Goal: Task Accomplishment & Management: Complete application form

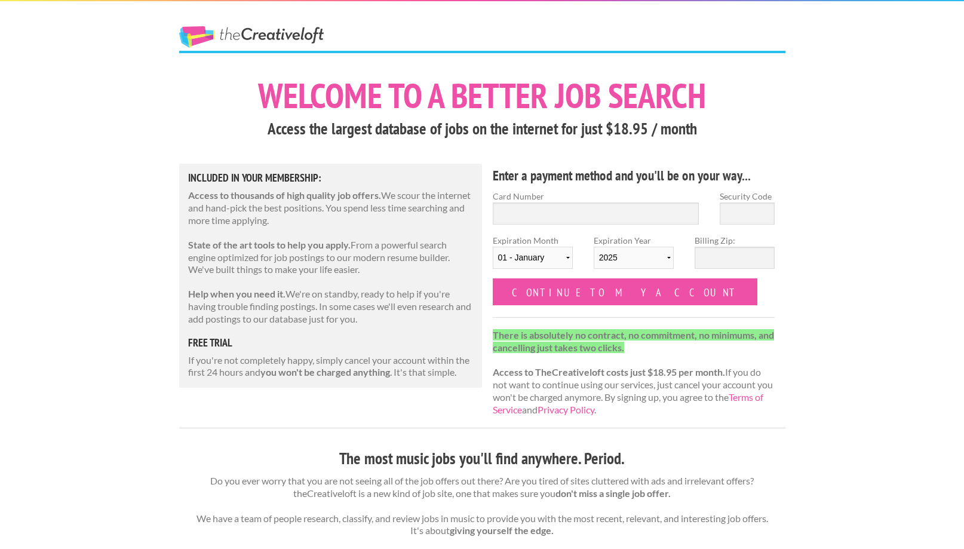
click at [208, 339] on h5 "free trial" at bounding box center [330, 342] width 285 height 11
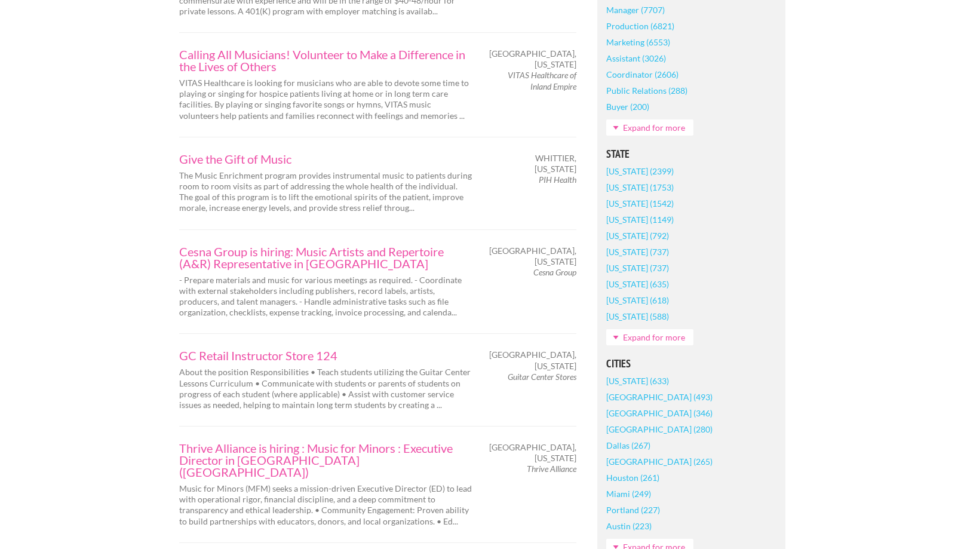
scroll to position [582, 0]
click at [241, 152] on link "Give the Gift of Music" at bounding box center [325, 158] width 293 height 12
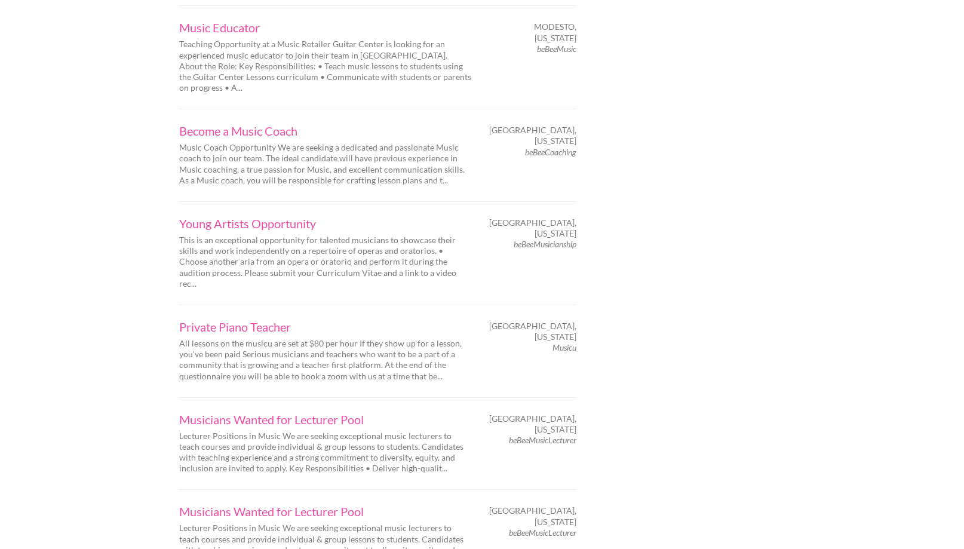
scroll to position [1304, 0]
click at [288, 216] on link "Young Artists Opportunity" at bounding box center [325, 222] width 293 height 12
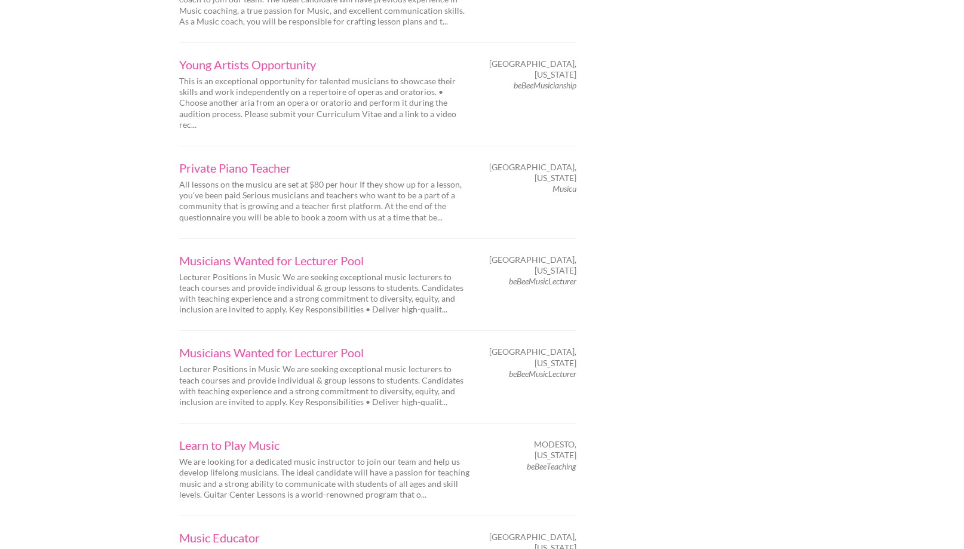
scroll to position [1467, 0]
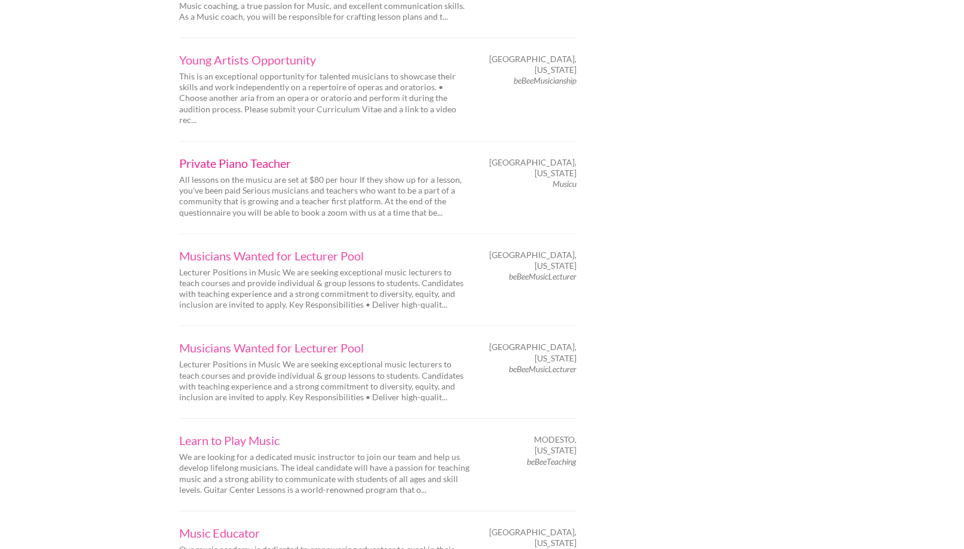
click at [226, 157] on link "Private Piano Teacher" at bounding box center [325, 163] width 293 height 12
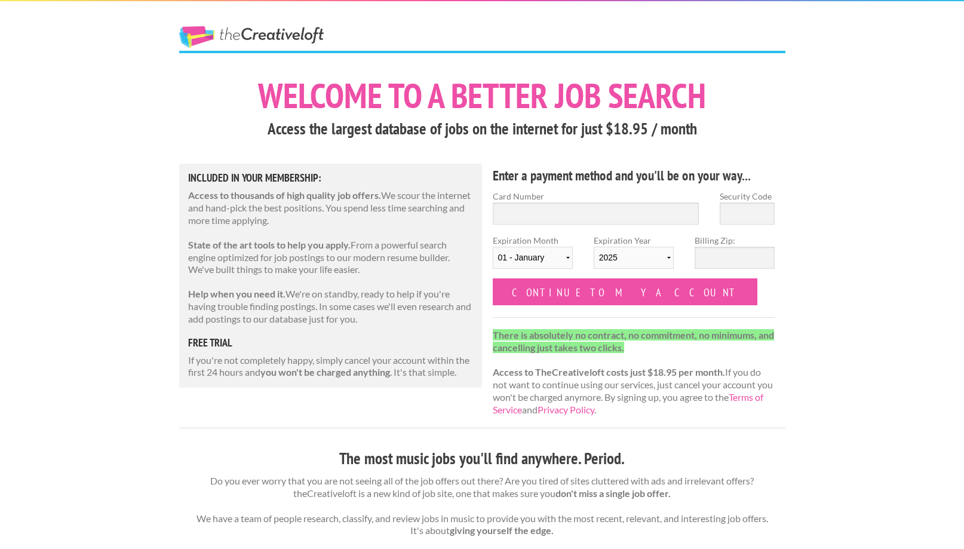
click at [372, 80] on h1 "Welcome to a better job search" at bounding box center [482, 95] width 606 height 35
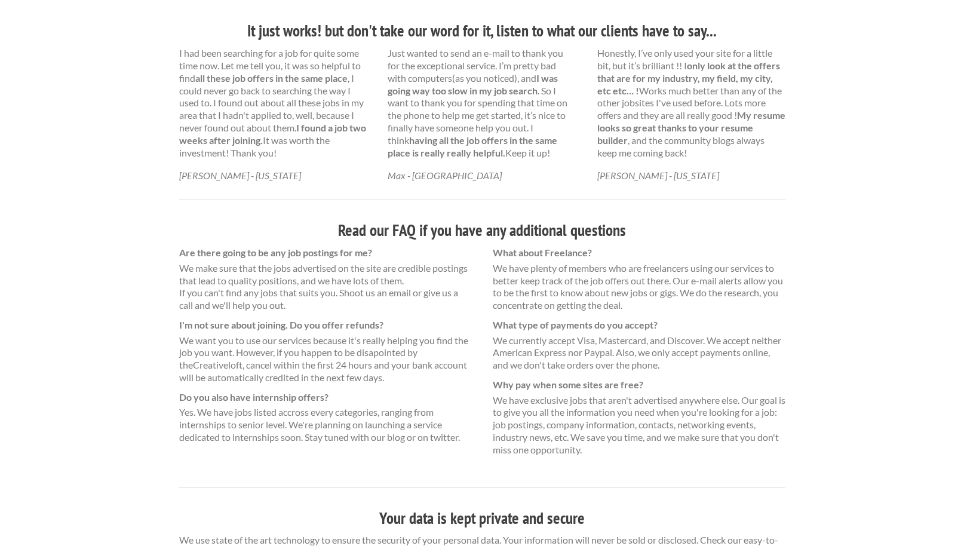
scroll to position [661, 0]
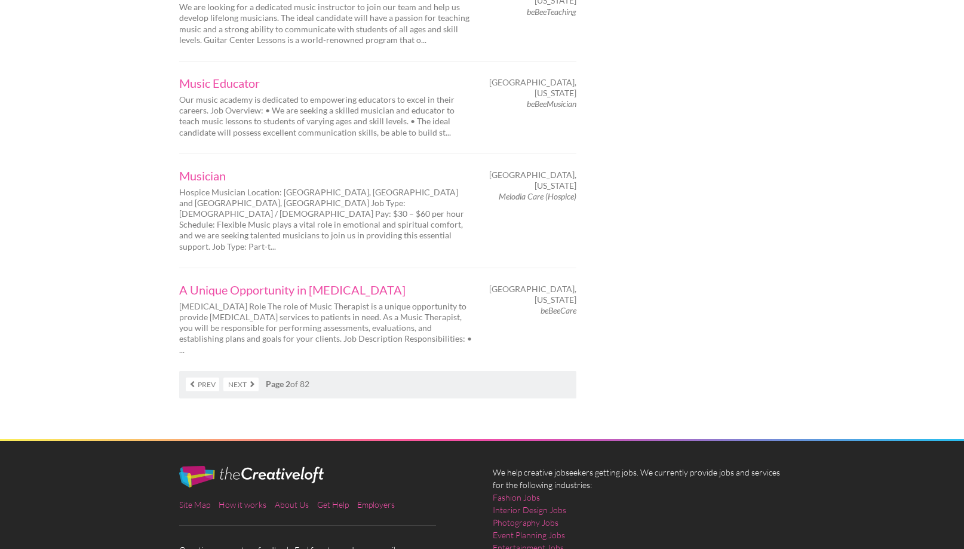
scroll to position [1916, 0]
